Goal: Check status

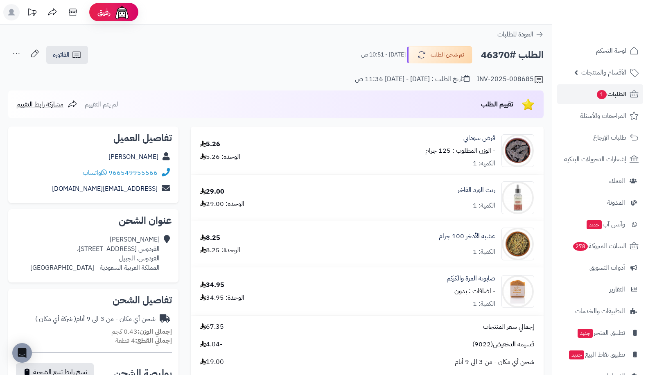
scroll to position [470, 0]
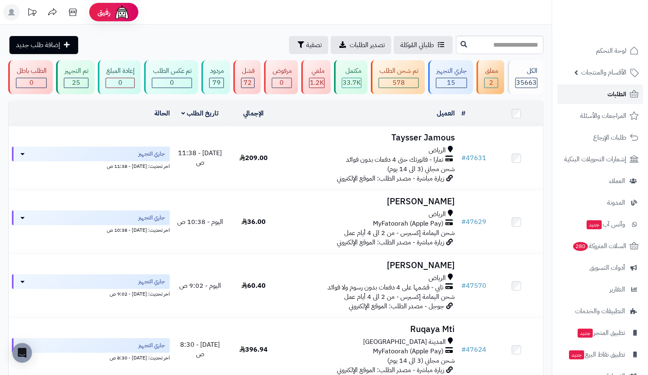
click at [612, 96] on span "الطلبات" at bounding box center [617, 93] width 19 height 11
